Goal: Task Accomplishment & Management: Manage account settings

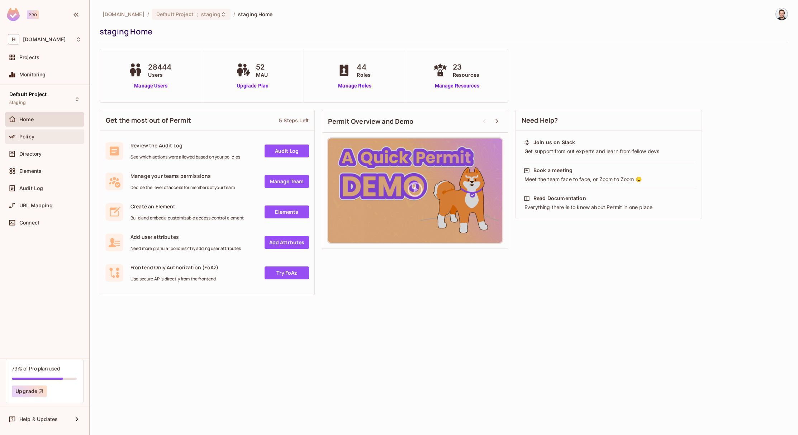
click at [29, 143] on div "Policy" at bounding box center [44, 136] width 79 height 14
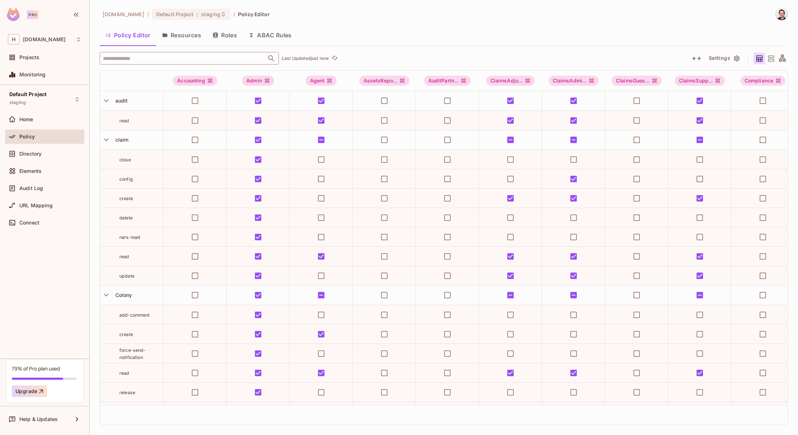
click at [120, 56] on input "text" at bounding box center [183, 58] width 164 height 13
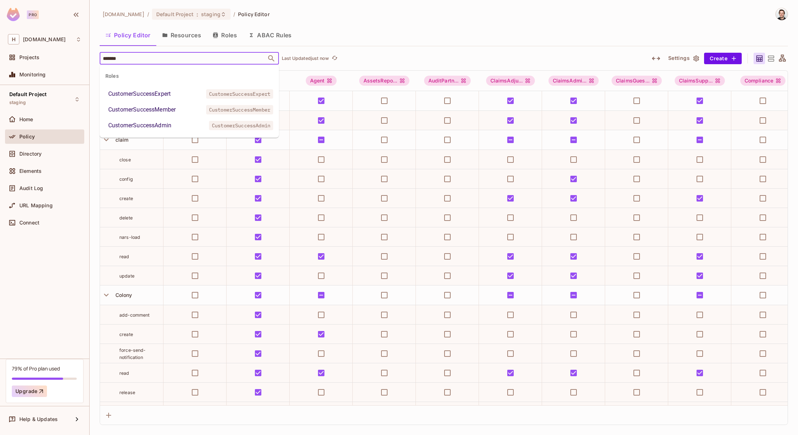
type input "********"
click at [169, 120] on li "CustomerSuccessAdmin CustomerSuccessAdmin" at bounding box center [189, 125] width 179 height 13
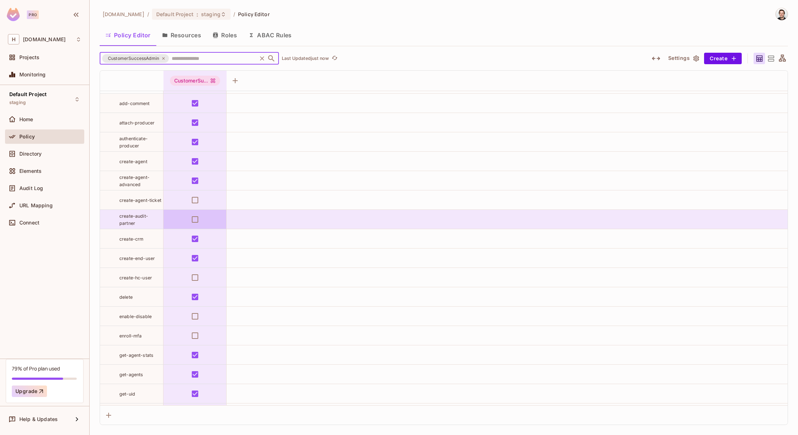
scroll to position [3787, 0]
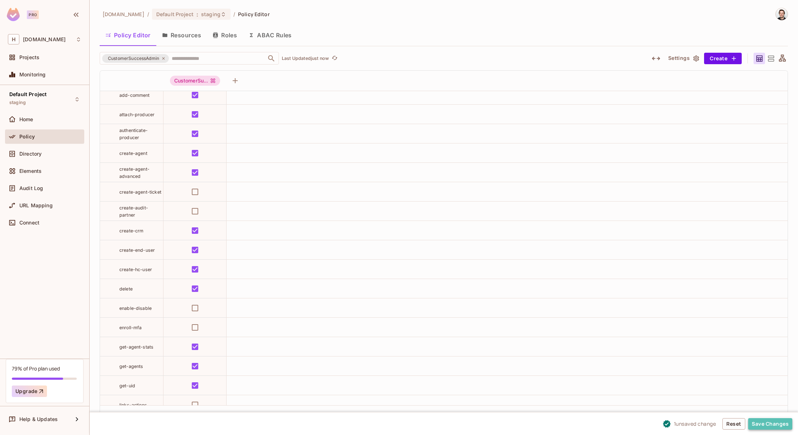
click at [781, 425] on button "Save Changes" at bounding box center [770, 423] width 44 height 11
